Goal: Task Accomplishment & Management: Use online tool/utility

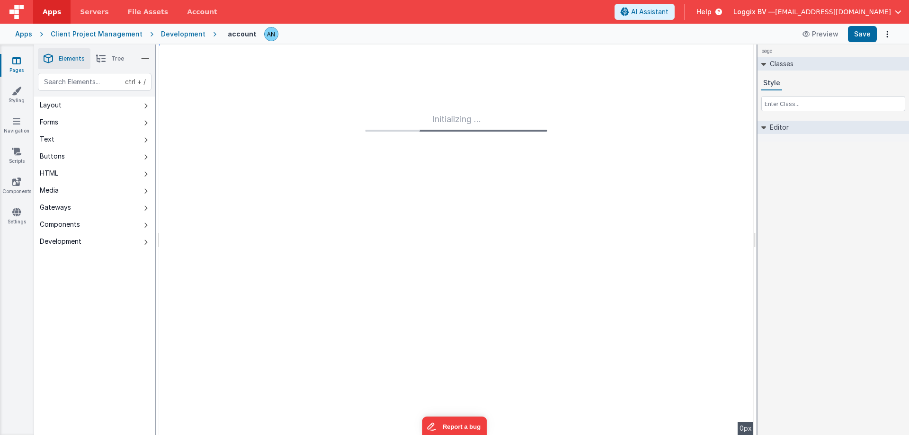
click at [48, 6] on link "Apps" at bounding box center [51, 12] width 37 height 24
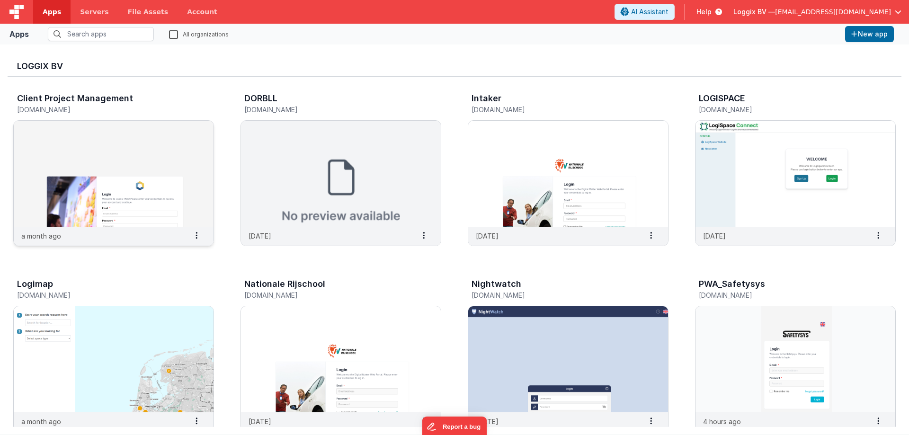
click at [143, 186] on img at bounding box center [114, 174] width 200 height 106
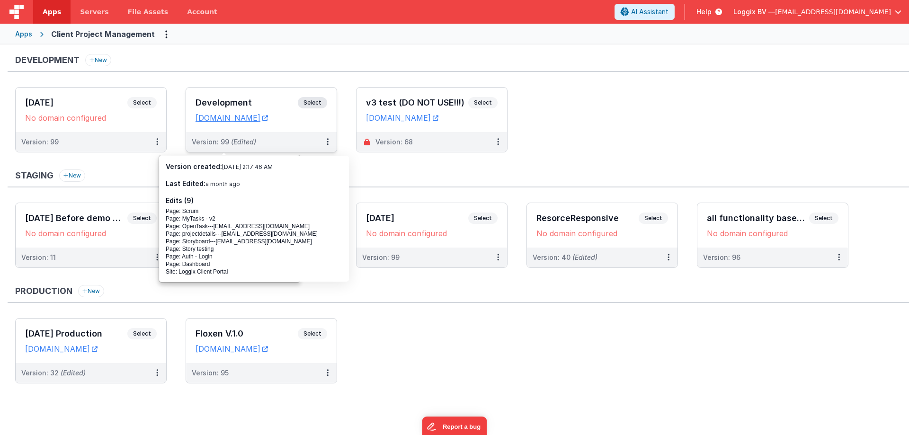
click at [319, 104] on span "Select" at bounding box center [312, 102] width 29 height 11
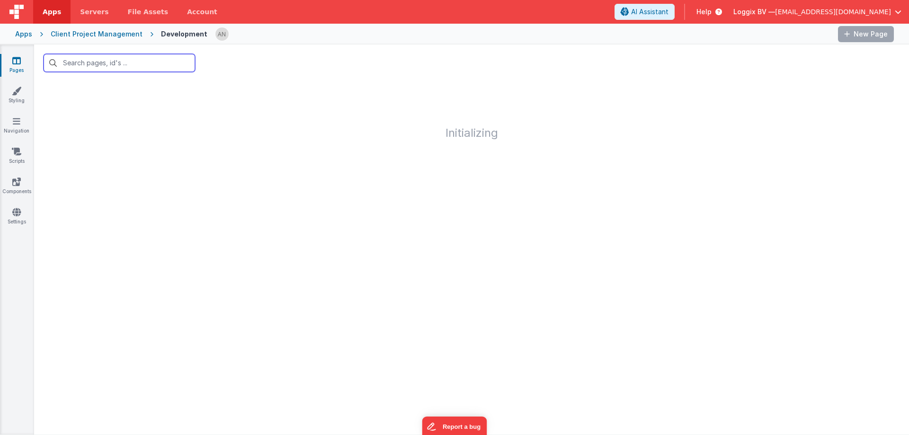
click at [159, 67] on input "text" at bounding box center [120, 63] width 152 height 18
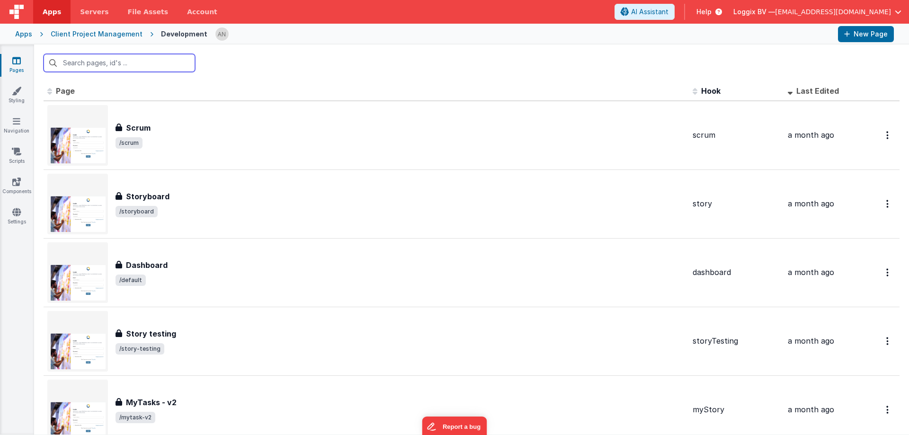
click at [159, 65] on input "text" at bounding box center [120, 63] width 152 height 18
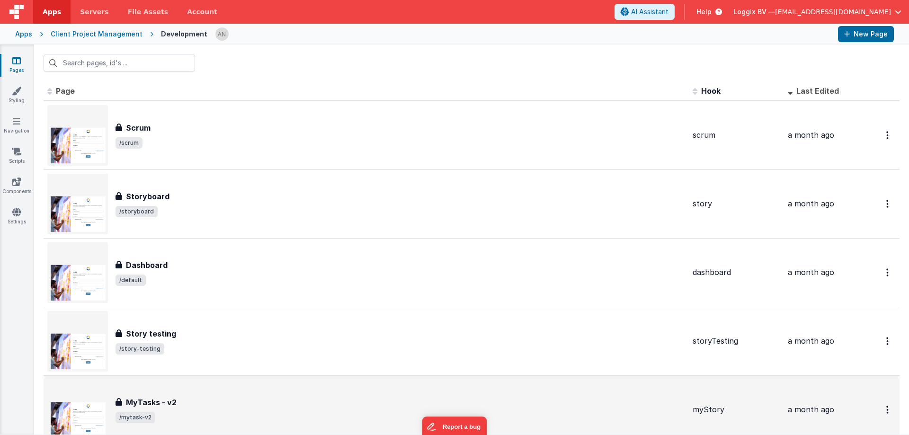
click at [250, 409] on div "MyTasks - v2 MyTasks - v2 /mytask-v2" at bounding box center [401, 410] width 570 height 27
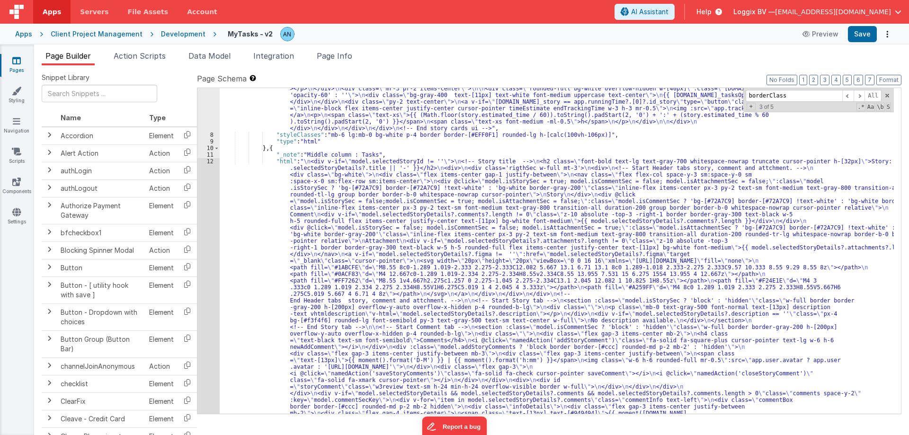
scroll to position [171, 0]
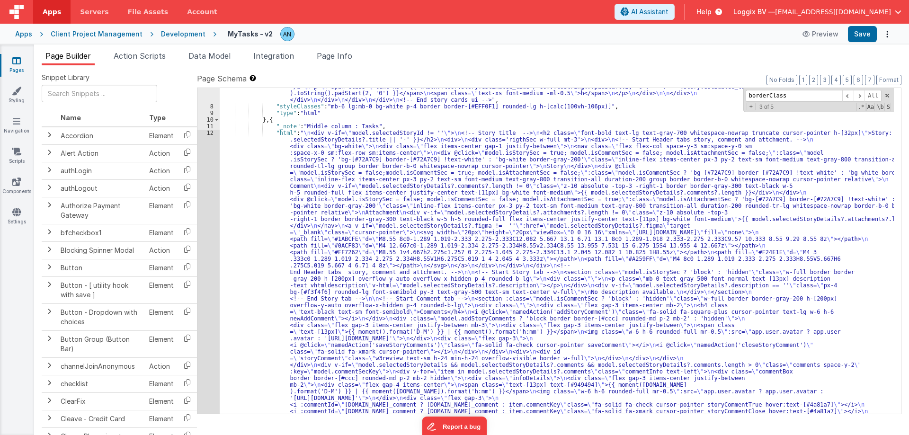
type input "borderClass"
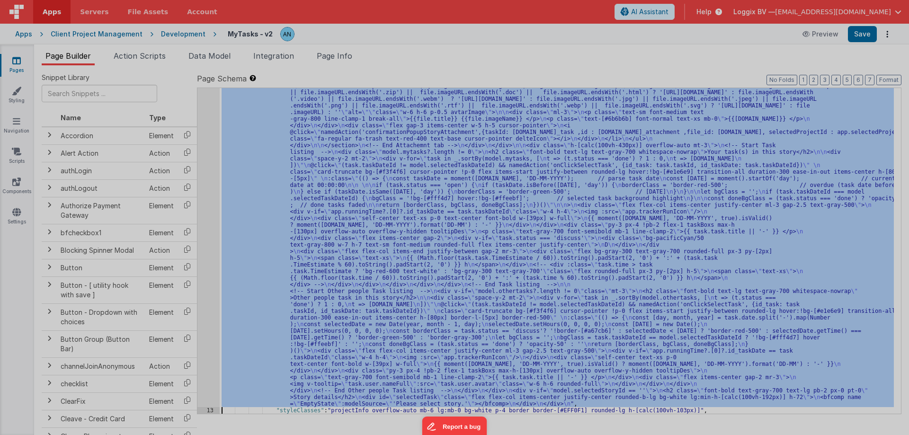
scroll to position [636, 0]
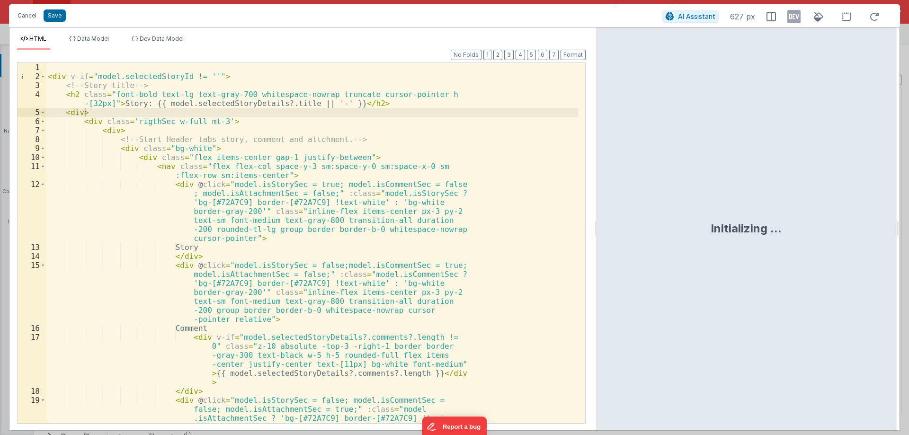
drag, startPoint x: 451, startPoint y: 231, endPoint x: 597, endPoint y: 238, distance: 145.6
click at [597, 238] on html "Cancel Save AI Assistant 627 px HTML Data Model Dev Data Model Format 7 6 5 4 3…" at bounding box center [454, 217] width 909 height 435
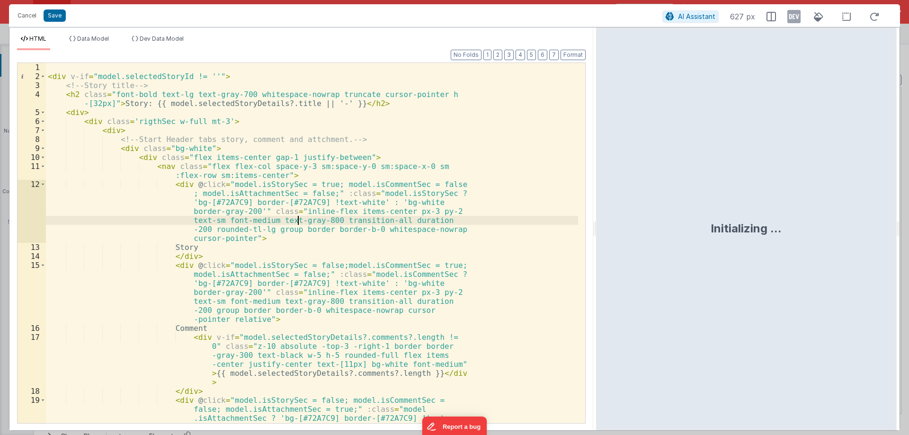
click at [297, 219] on div "< div v-if = "model.selectedStoryId != ''" > <!-- Story title --> < h2 class = …" at bounding box center [312, 279] width 532 height 432
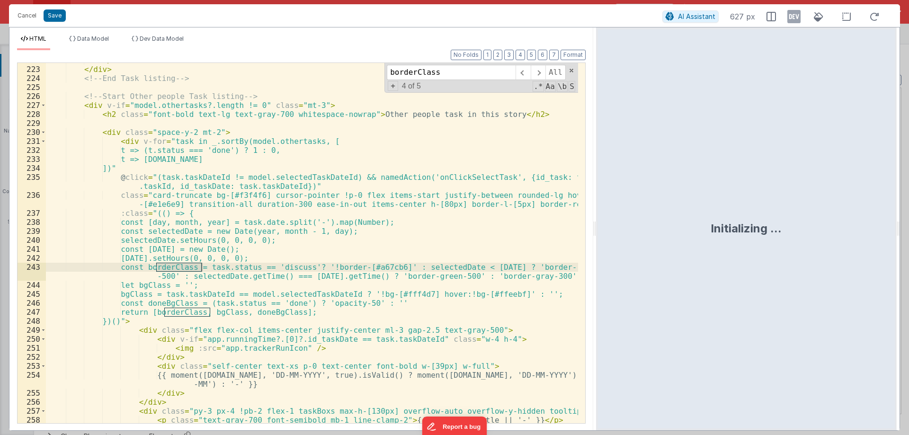
scroll to position [2608, 0]
type input "borderClass"
click at [289, 141] on div "</ div > </ div > <!-- End Task listing --> <!-- Start Other people Task listin…" at bounding box center [312, 245] width 532 height 378
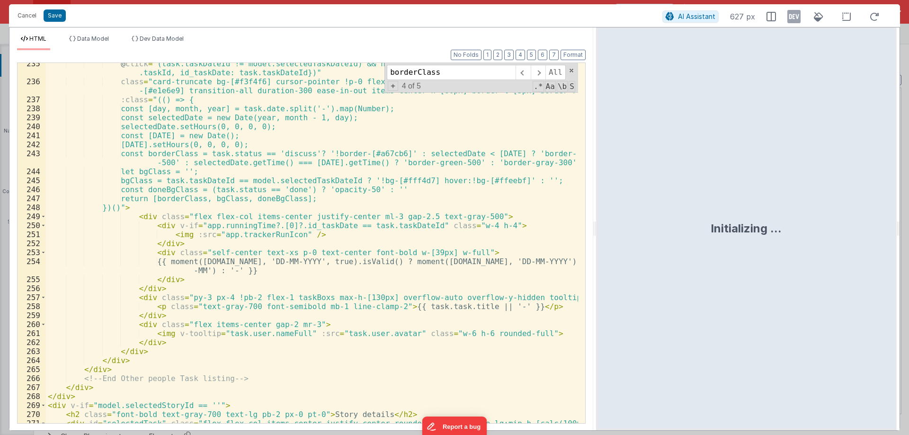
scroll to position [2722, 0]
click at [431, 78] on input "borderClass" at bounding box center [451, 72] width 129 height 15
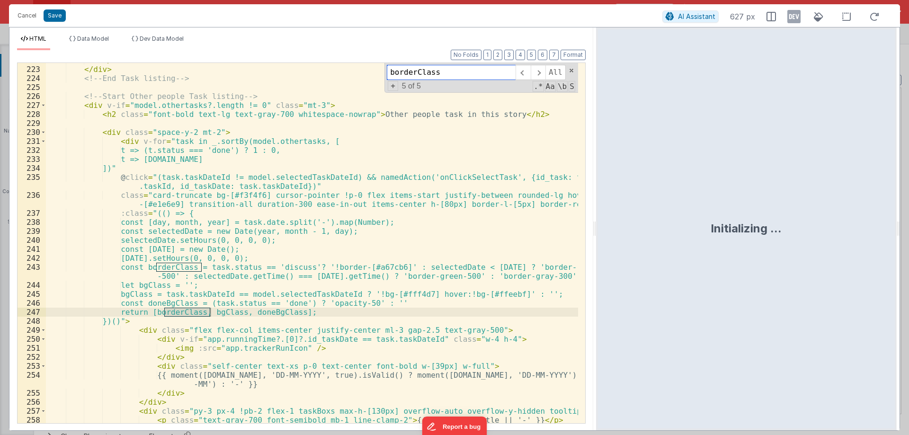
click at [424, 68] on input "borderClass" at bounding box center [451, 72] width 129 height 15
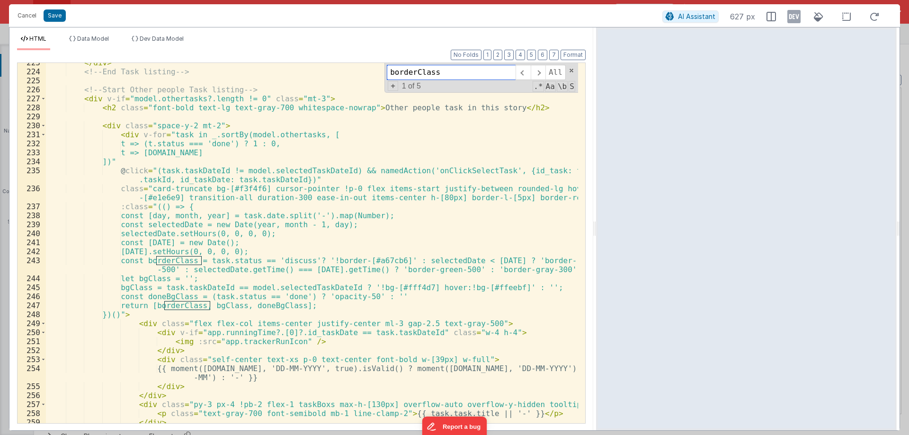
scroll to position [2615, 0]
drag, startPoint x: 128, startPoint y: 261, endPoint x: 203, endPoint y: 258, distance: 74.9
click at [203, 258] on div "</ div > <!-- End Task listing --> <!-- Start Other people Task listing --> < d…" at bounding box center [312, 247] width 532 height 378
click at [203, 258] on div "</ div > <!-- End Task listing --> <!-- Start Other people Task listing --> < d…" at bounding box center [312, 243] width 532 height 360
drag, startPoint x: 203, startPoint y: 258, endPoint x: 130, endPoint y: 261, distance: 73.5
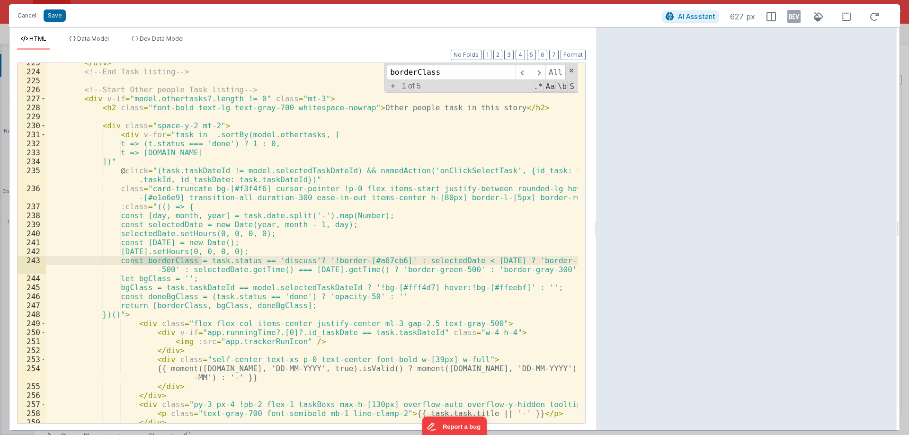
click at [130, 261] on div "</ div > <!-- End Task listing --> <!-- Start Other people Task listing --> < d…" at bounding box center [312, 247] width 532 height 378
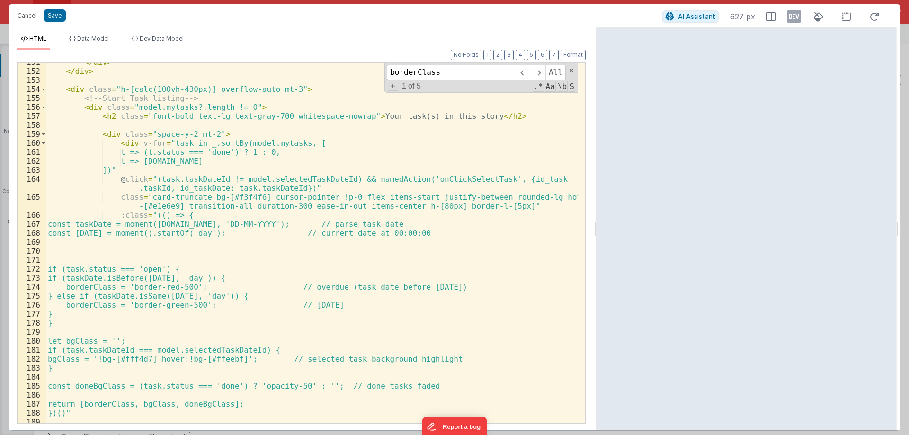
scroll to position [1904, 0]
click at [121, 252] on div "</ div > </ div > < div class = "h-[calc(100vh-430px)] overflow-auto mt-3" > <!…" at bounding box center [312, 247] width 532 height 378
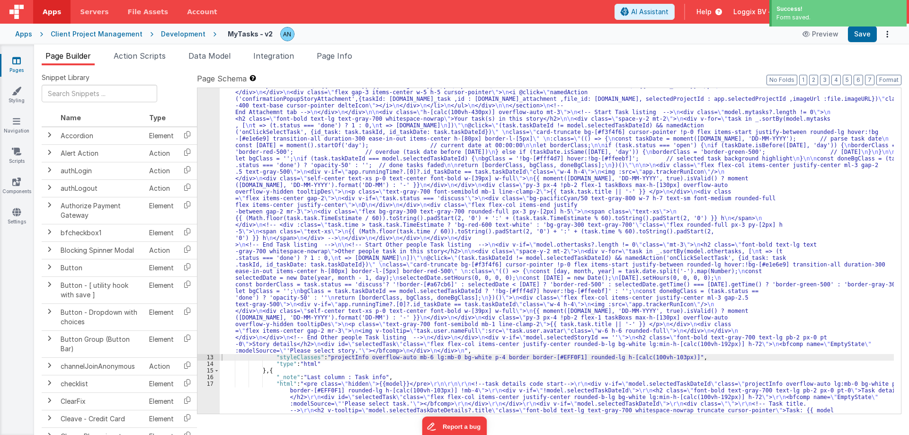
click at [548, 34] on div "MyTasks - v2 Preview Save" at bounding box center [555, 34] width 678 height 16
